Goal: Transaction & Acquisition: Book appointment/travel/reservation

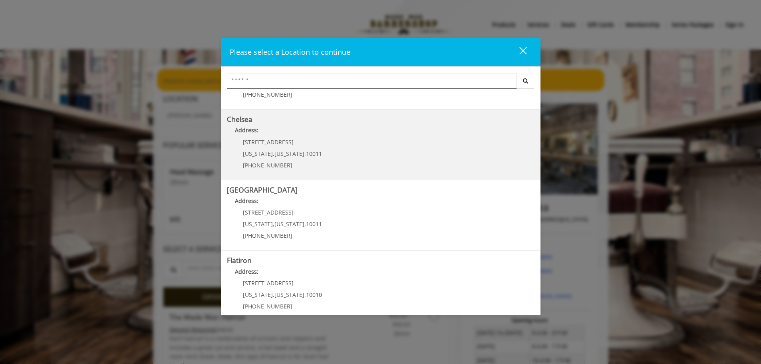
scroll to position [134, 0]
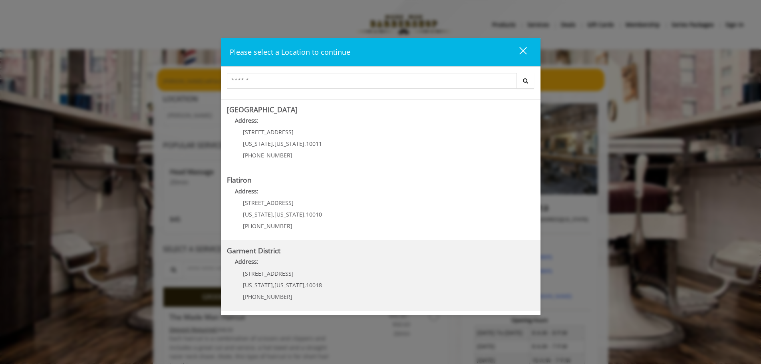
click at [454, 283] on District "Garment District Address: 1400 Broadway New York , New York , 10018 (212) 997-4…" at bounding box center [380, 276] width 307 height 58
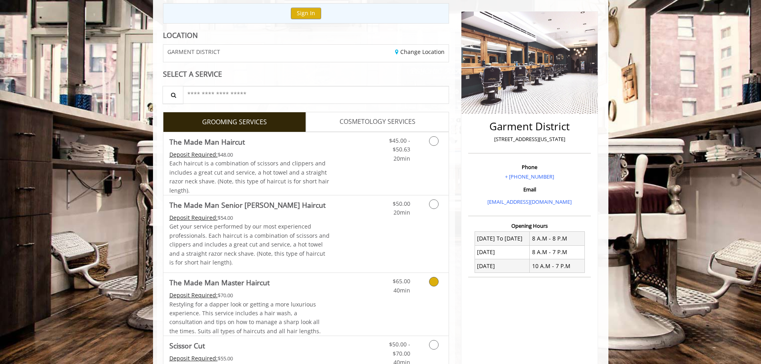
scroll to position [80, 0]
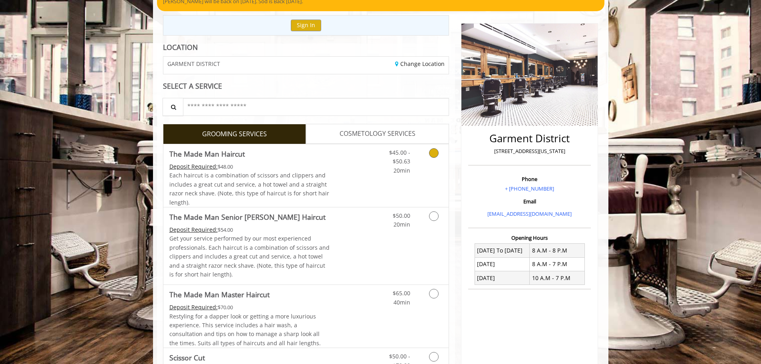
click at [436, 156] on icon "Grooming services" at bounding box center [434, 153] width 10 height 10
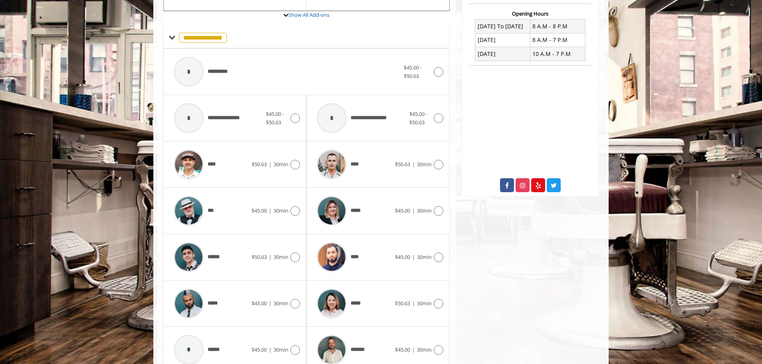
scroll to position [341, 0]
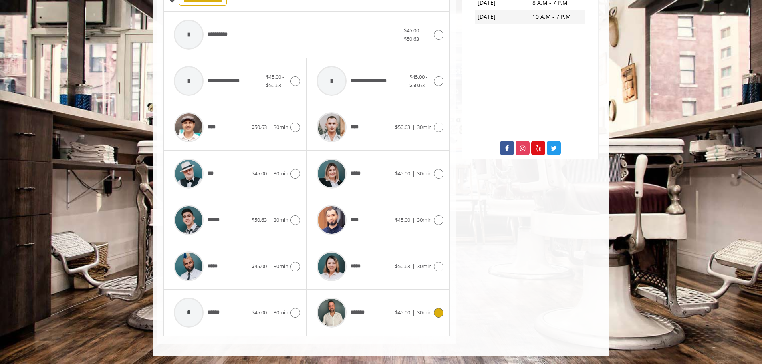
click at [436, 313] on icon at bounding box center [439, 313] width 10 height 10
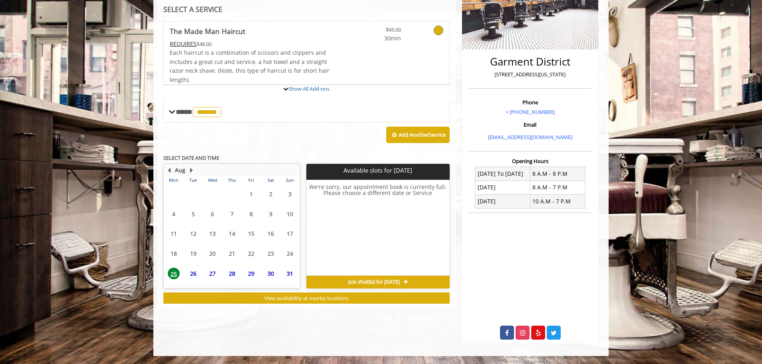
scroll to position [194, 0]
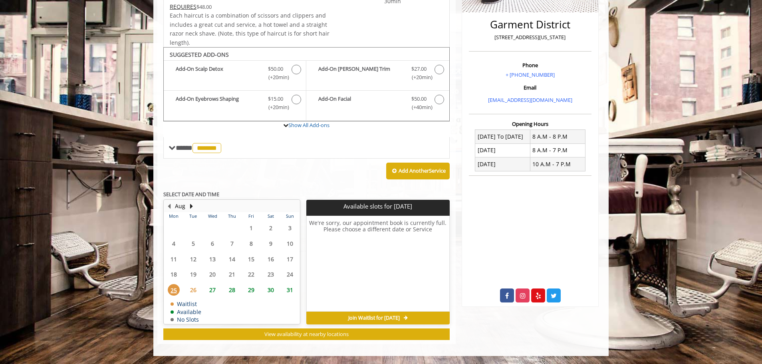
click at [211, 289] on span "27" at bounding box center [212, 290] width 12 height 12
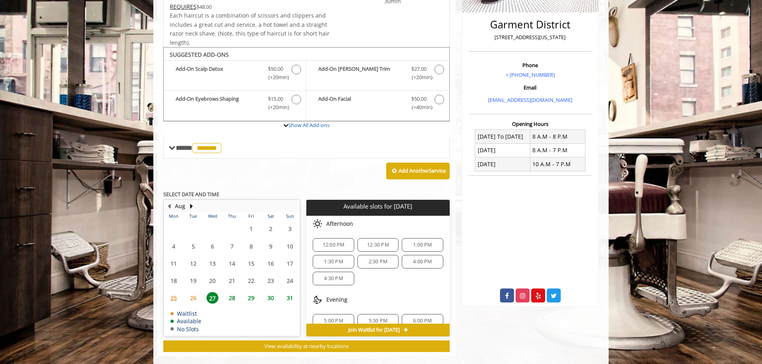
scroll to position [27, 0]
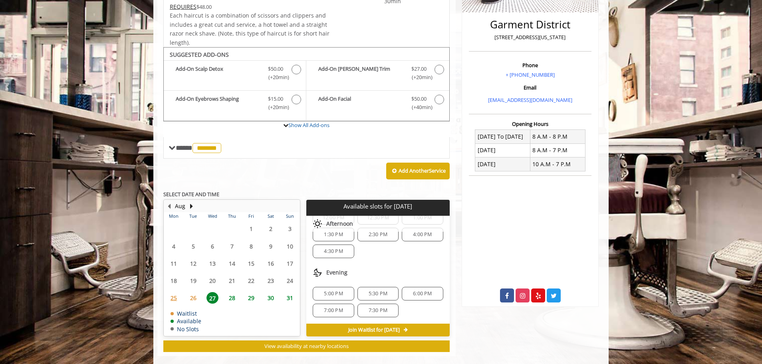
click at [414, 293] on span "6:00 PM" at bounding box center [422, 293] width 19 height 6
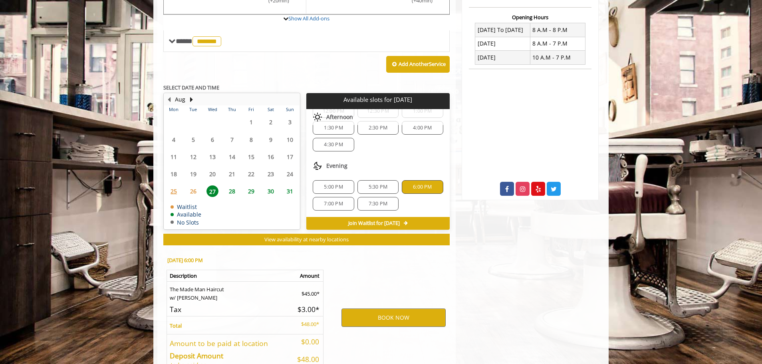
scroll to position [350, 0]
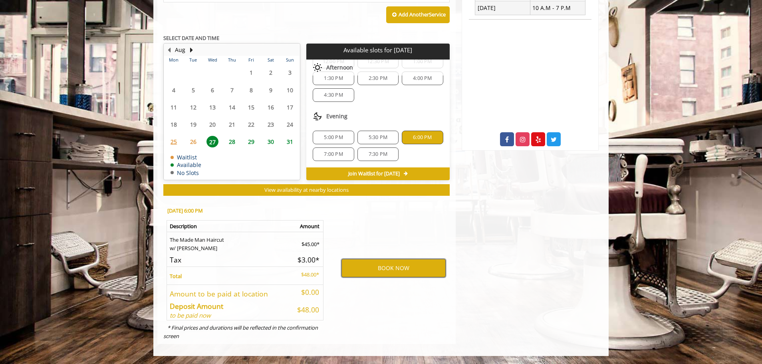
click at [391, 270] on button "BOOK NOW" at bounding box center [393, 268] width 104 height 18
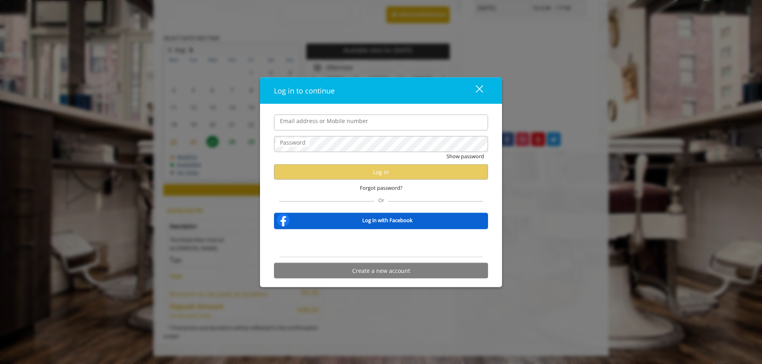
type input "**********"
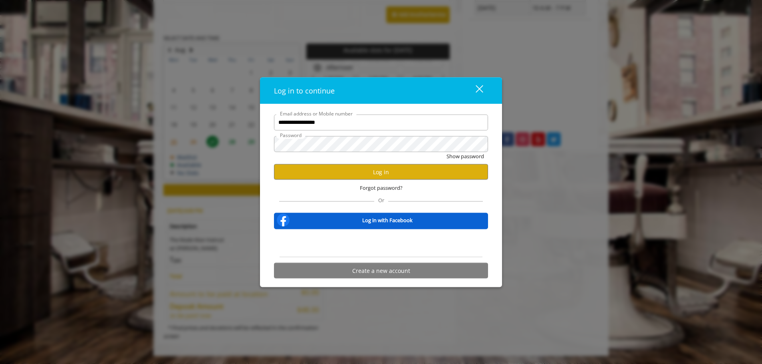
scroll to position [0, 0]
click at [380, 172] on button "Log in" at bounding box center [381, 172] width 214 height 16
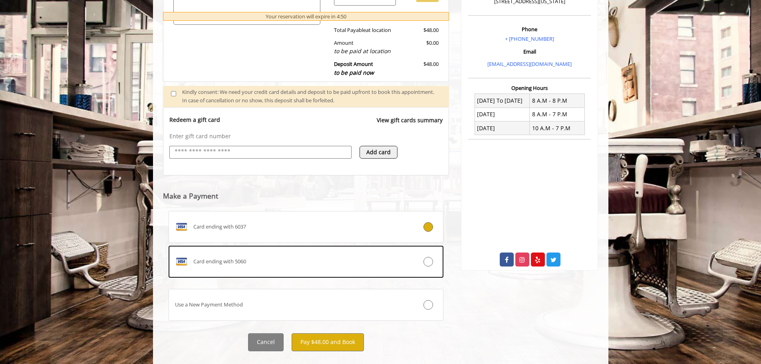
scroll to position [245, 0]
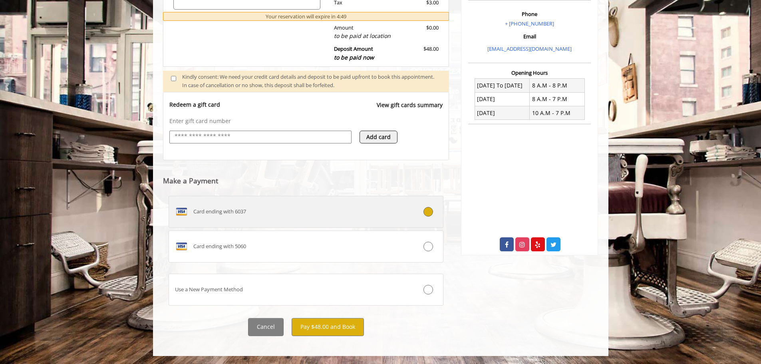
click at [361, 214] on div "Card ending with 6037" at bounding box center [283, 211] width 228 height 13
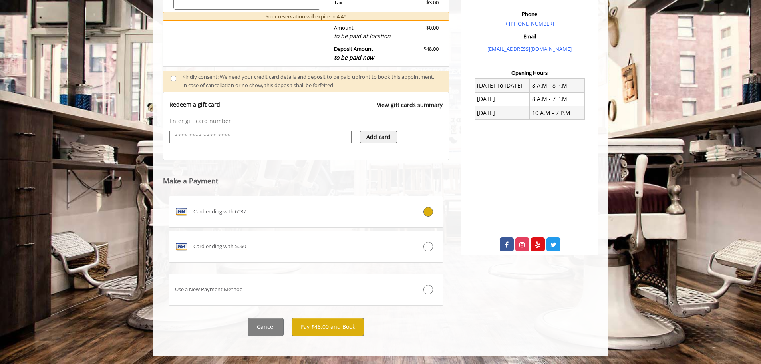
scroll to position [192, 0]
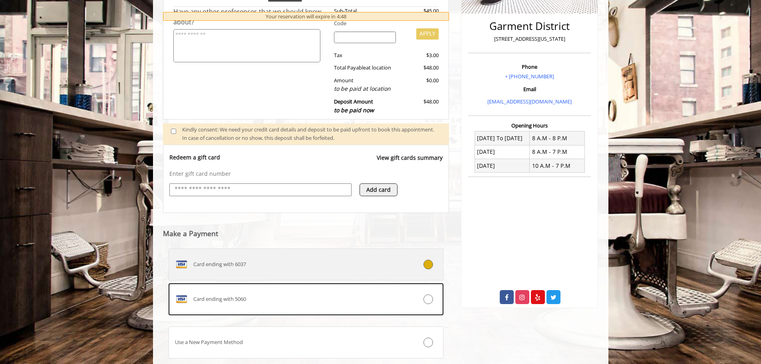
click at [376, 265] on div "Card ending with 6037" at bounding box center [283, 264] width 228 height 13
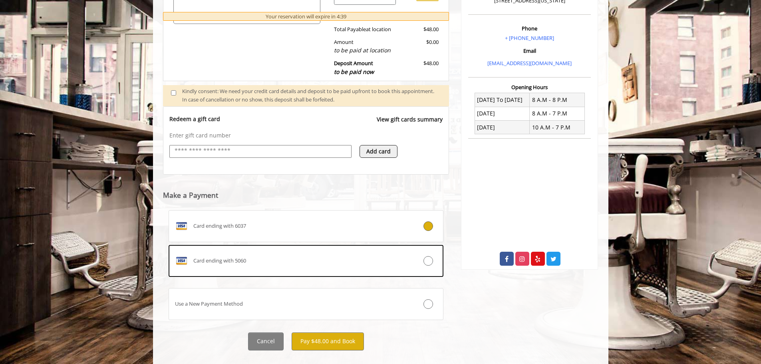
scroll to position [245, 0]
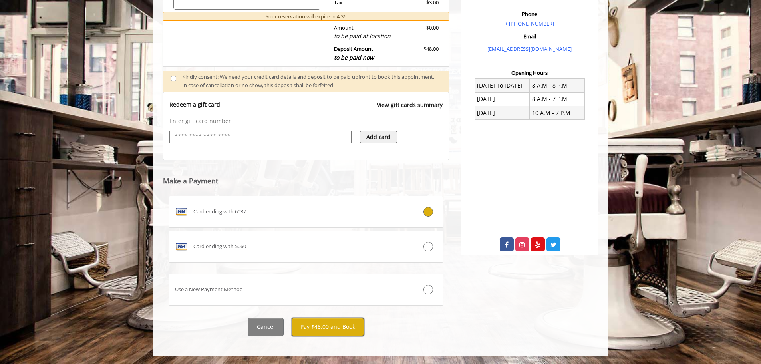
click at [324, 328] on button "Pay $48.00 and Book" at bounding box center [327, 327] width 72 height 18
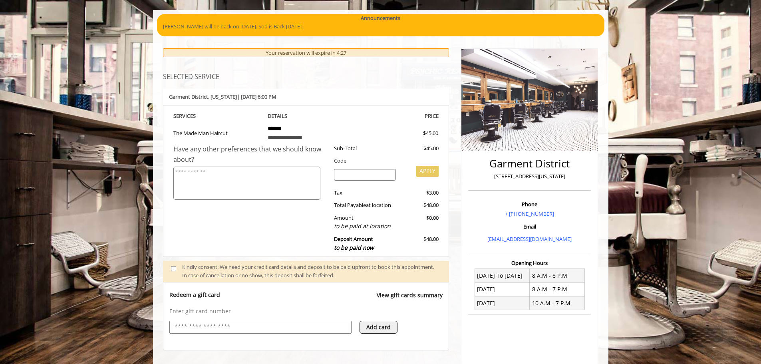
scroll to position [0, 0]
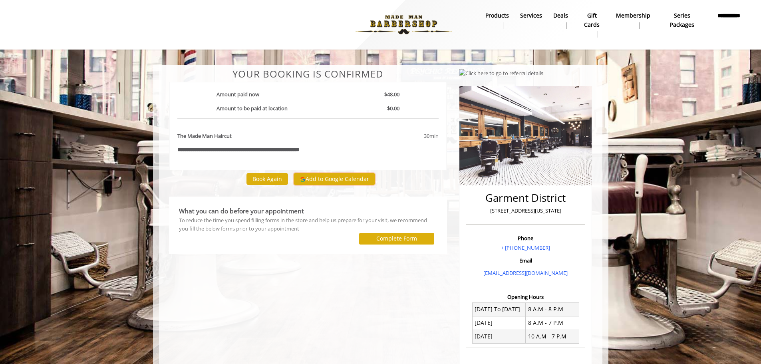
click at [324, 178] on button "Add to Google Calendar" at bounding box center [333, 179] width 81 height 12
